Goal: Navigation & Orientation: Find specific page/section

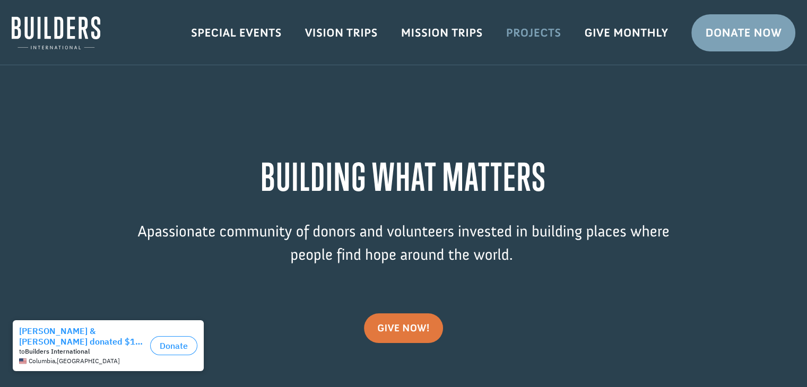
click at [534, 32] on link "Projects" at bounding box center [534, 33] width 79 height 31
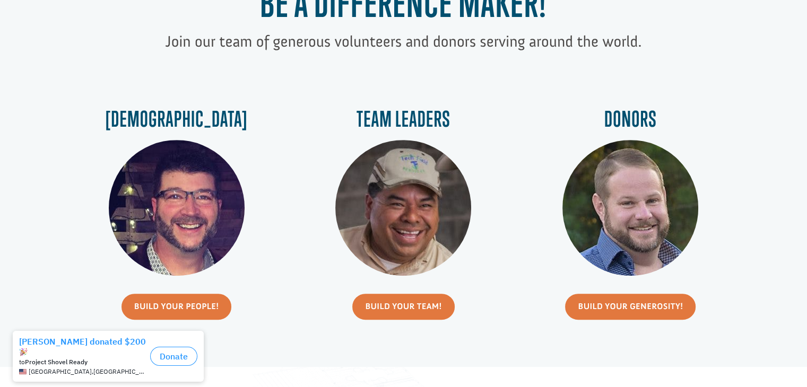
scroll to position [425, 0]
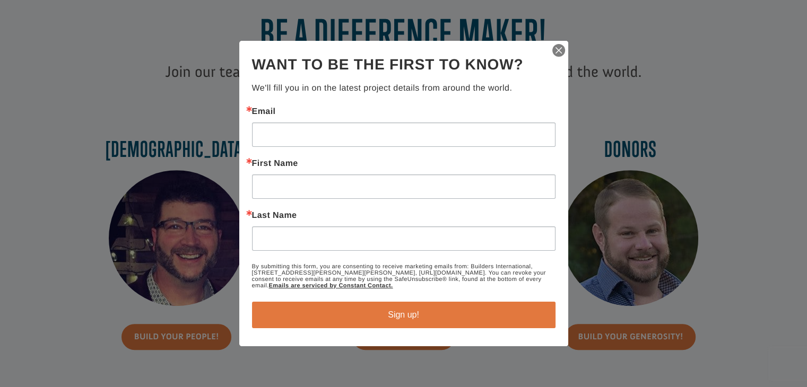
click at [558, 51] on img "button" at bounding box center [558, 50] width 15 height 15
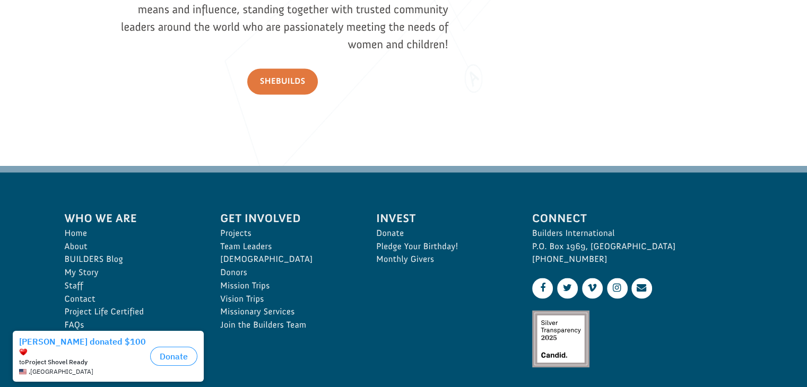
scroll to position [1617, 0]
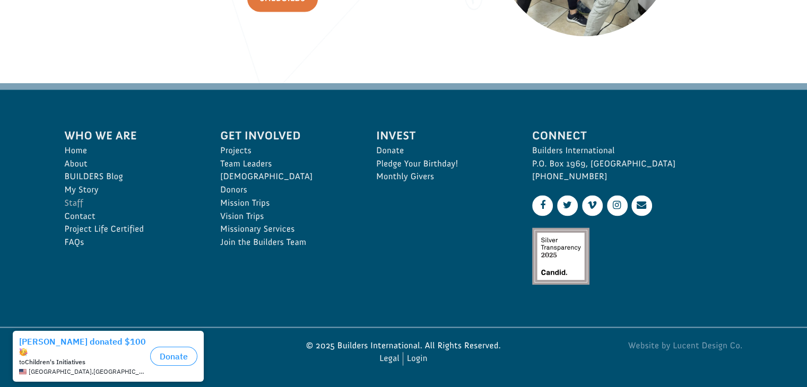
click at [75, 202] on link "Staff" at bounding box center [131, 203] width 133 height 13
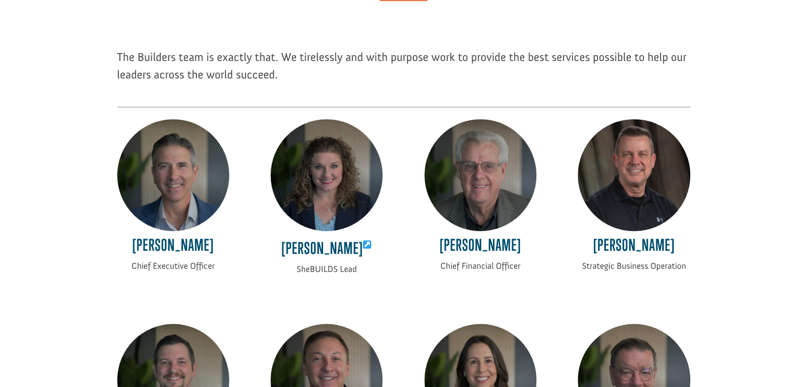
scroll to position [159, 0]
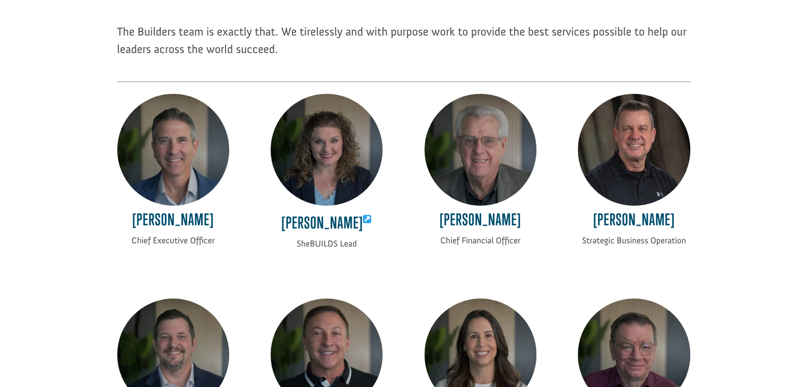
click at [155, 177] on img at bounding box center [173, 150] width 112 height 112
click at [170, 226] on h4 "Ryan Moore" at bounding box center [173, 223] width 112 height 24
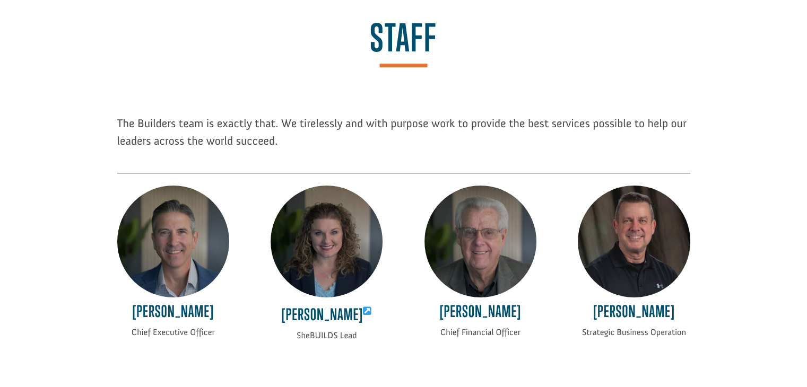
scroll to position [0, 0]
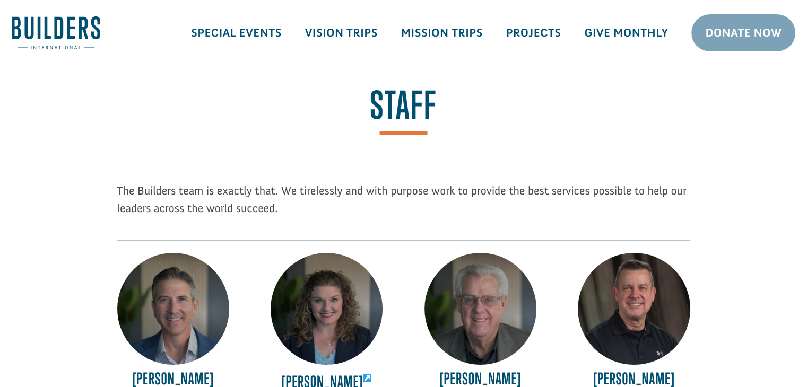
click at [32, 19] on img at bounding box center [56, 32] width 89 height 33
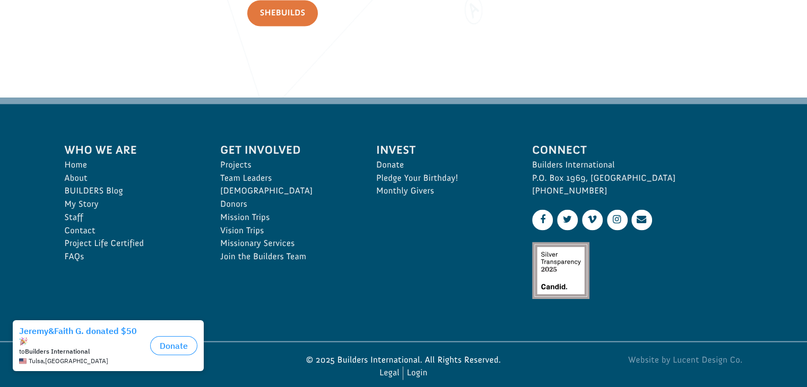
scroll to position [1617, 0]
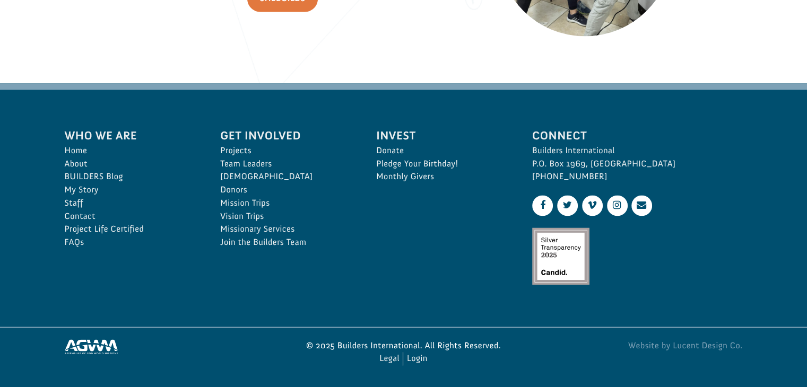
click at [63, 187] on li "Who We Are Home About BUILDERS Blog My Story Staff Contact Project Life Certifi…" at bounding box center [131, 188] width 156 height 146
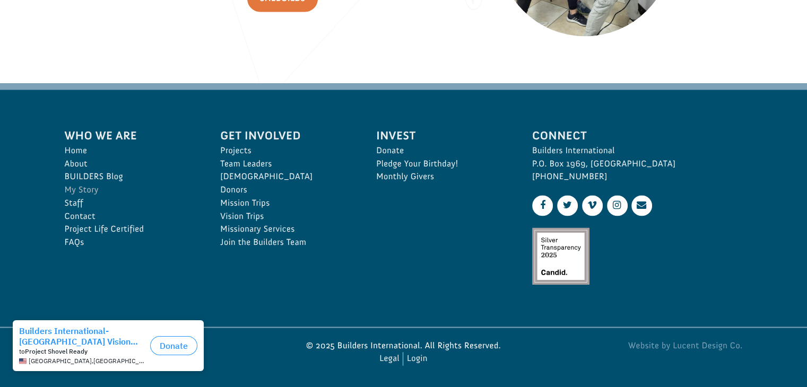
click at [67, 188] on link "My Story" at bounding box center [131, 190] width 133 height 13
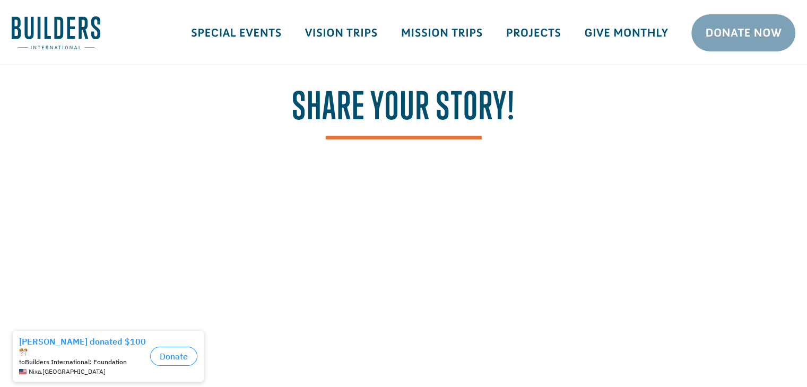
click at [37, 19] on img at bounding box center [56, 32] width 89 height 33
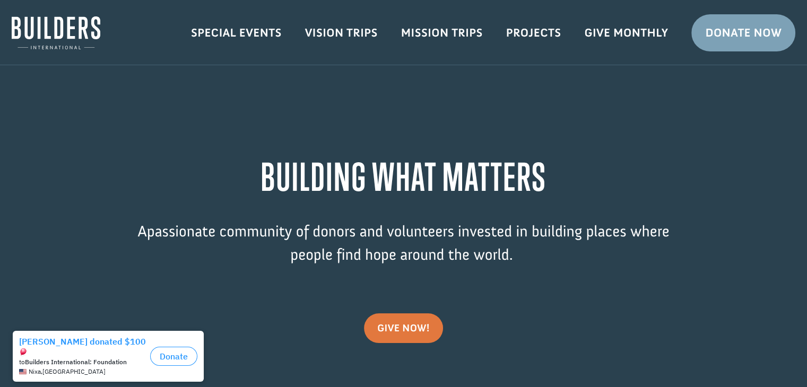
click at [67, 38] on img at bounding box center [56, 32] width 89 height 33
click at [550, 28] on link "Projects" at bounding box center [534, 33] width 79 height 31
